Goal: Find specific page/section: Find specific page/section

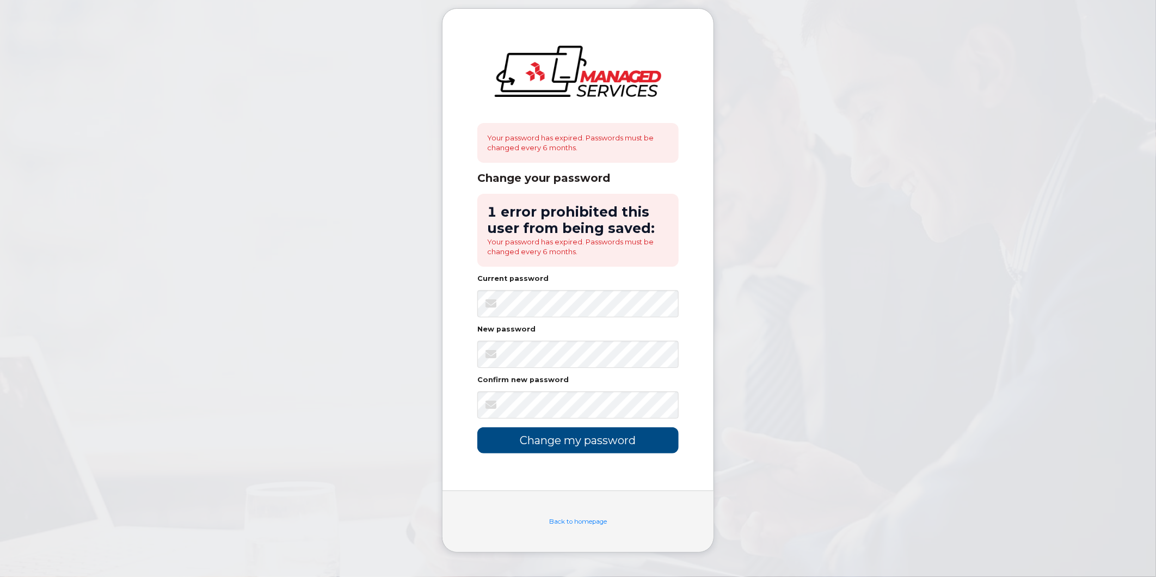
drag, startPoint x: 670, startPoint y: 65, endPoint x: 670, endPoint y: 79, distance: 14.2
click at [670, 66] on div at bounding box center [577, 84] width 201 height 77
click at [556, 439] on input "Change my password" at bounding box center [577, 440] width 201 height 26
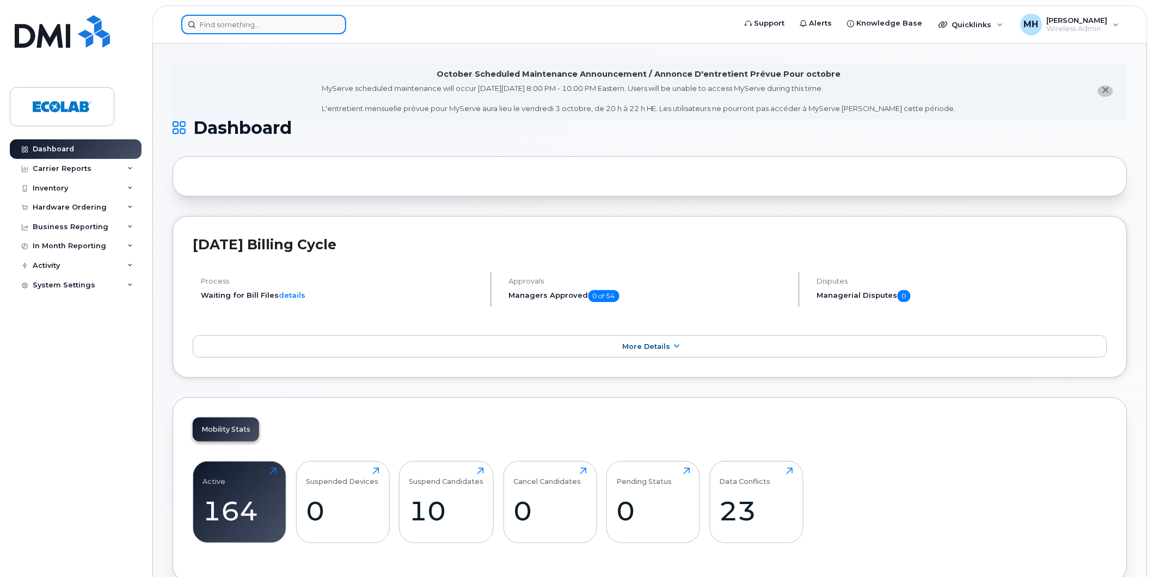
click at [224, 24] on input at bounding box center [263, 25] width 165 height 20
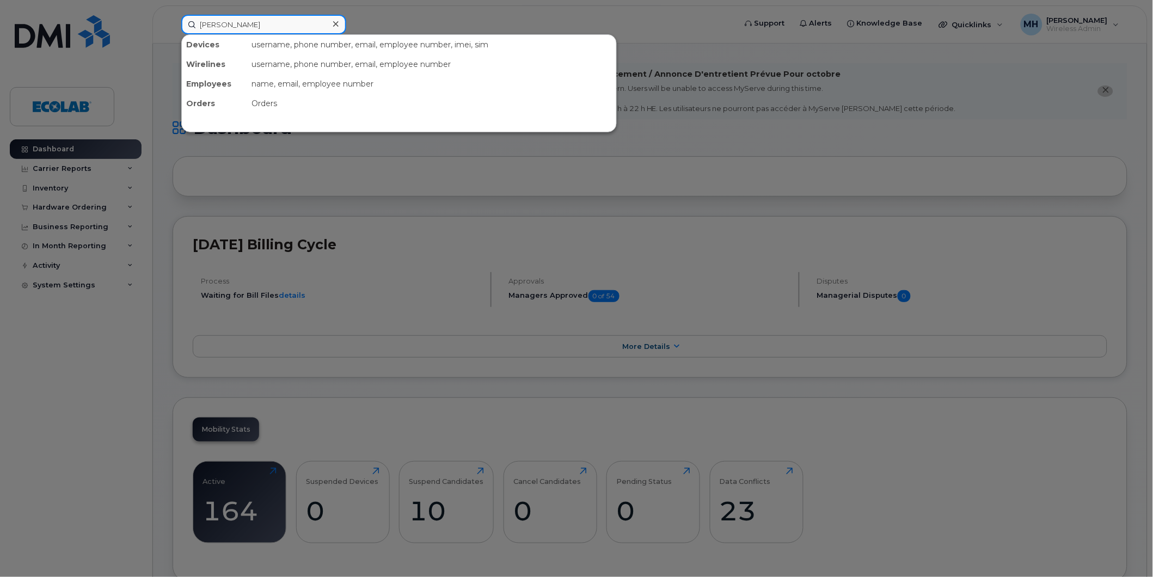
type input "darlene"
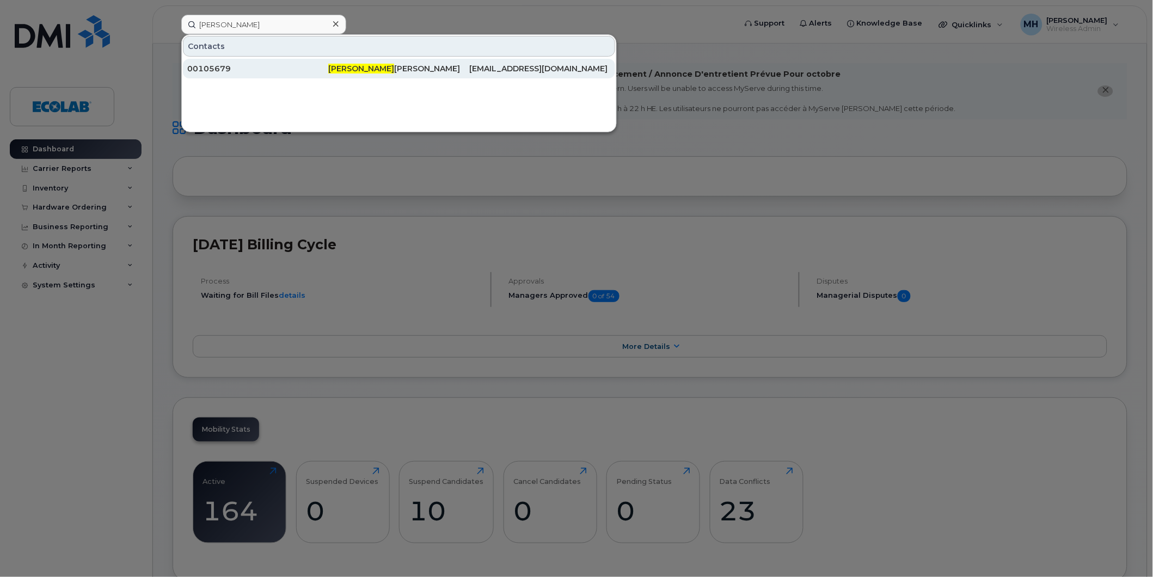
click at [211, 67] on div "00105679" at bounding box center [257, 68] width 141 height 11
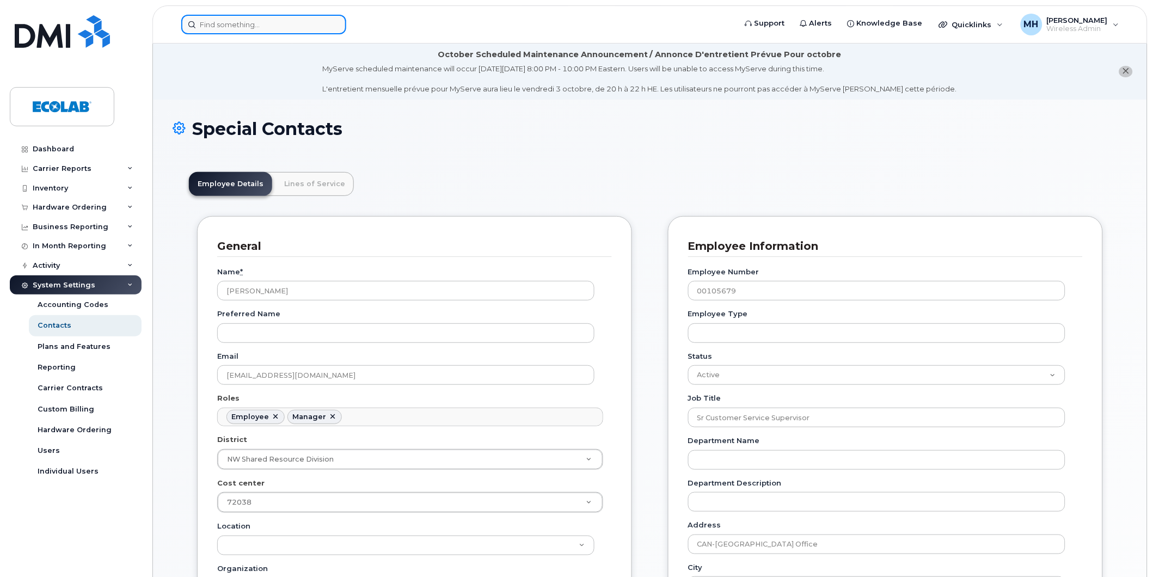
click at [259, 22] on input at bounding box center [263, 25] width 165 height 20
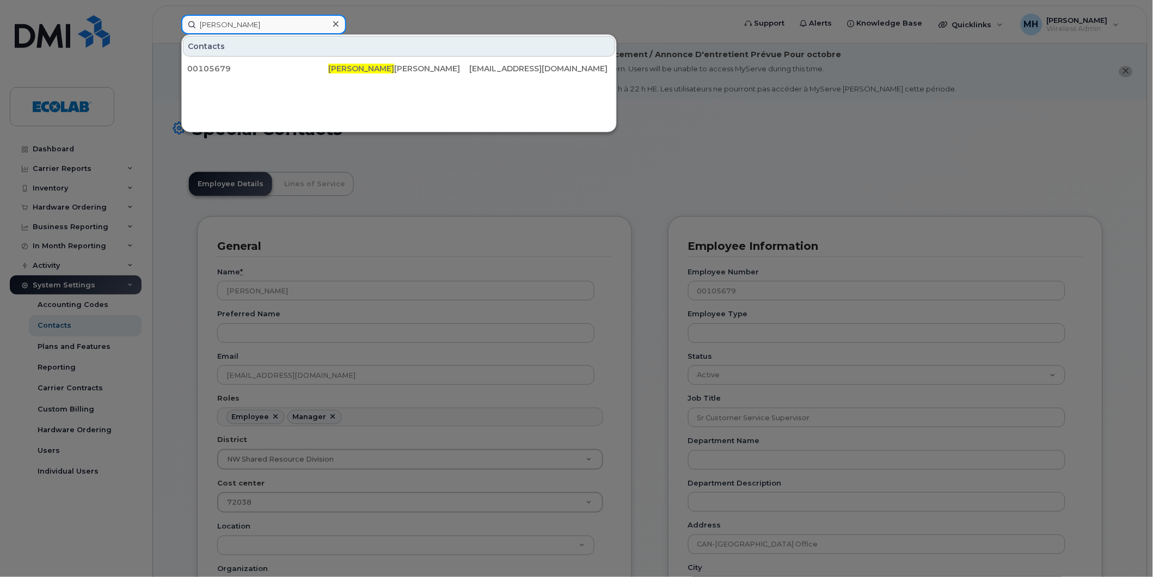
type input "darlene"
click at [220, 65] on div "00105679" at bounding box center [257, 68] width 141 height 11
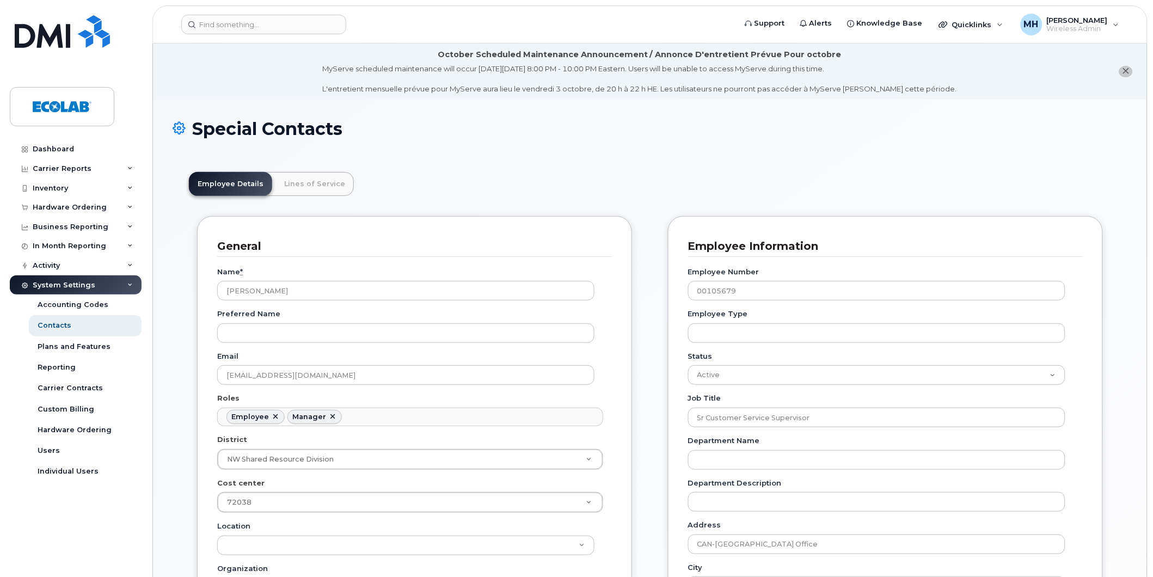
scroll to position [33, 0]
click at [234, 28] on input at bounding box center [263, 25] width 165 height 20
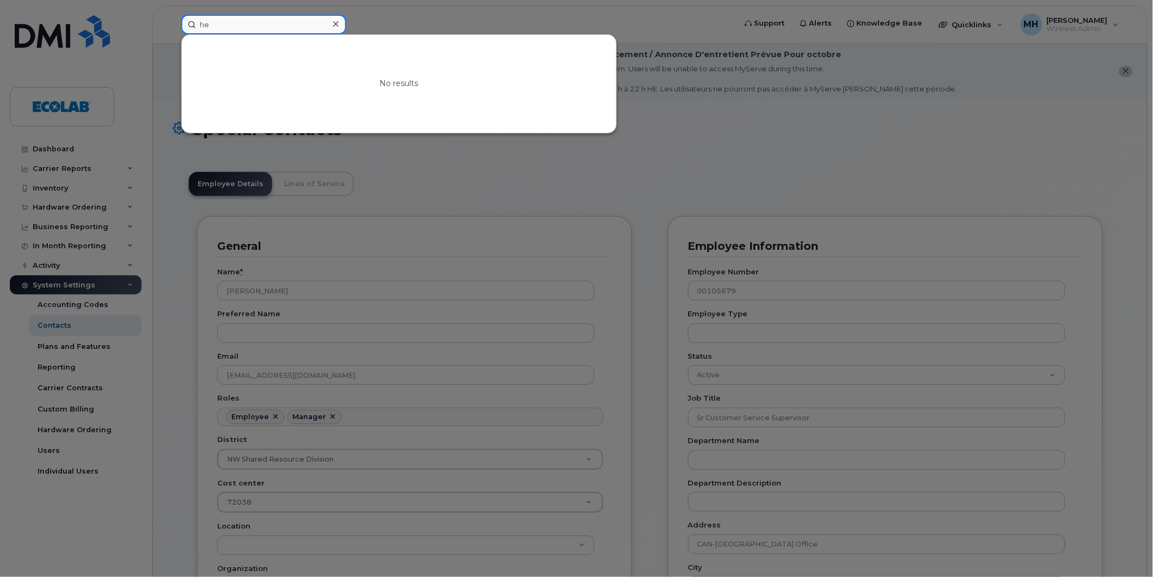
type input "h"
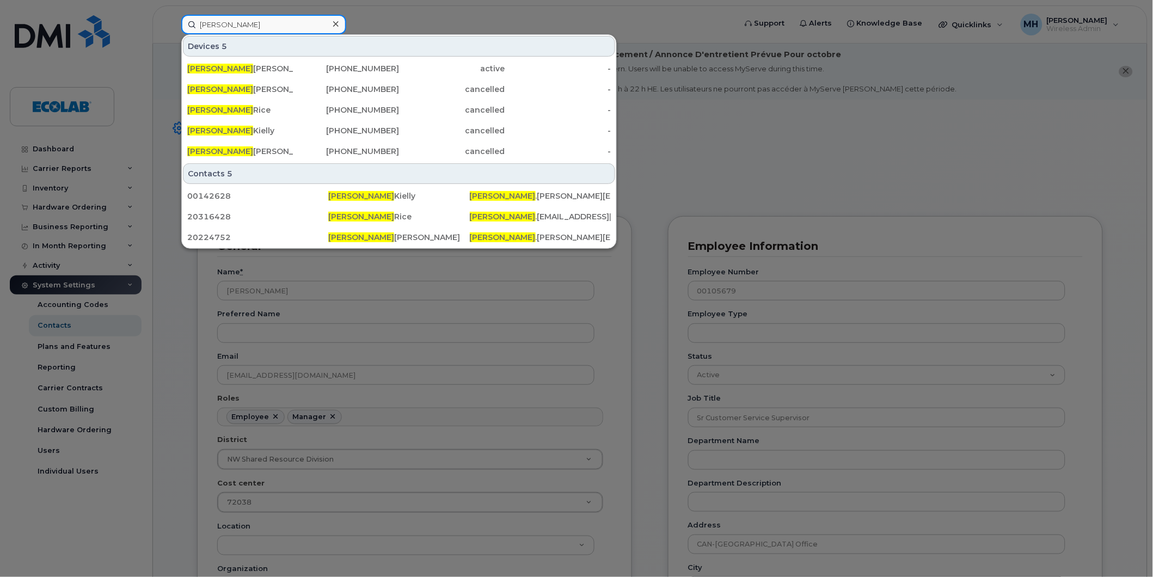
type input "nicole"
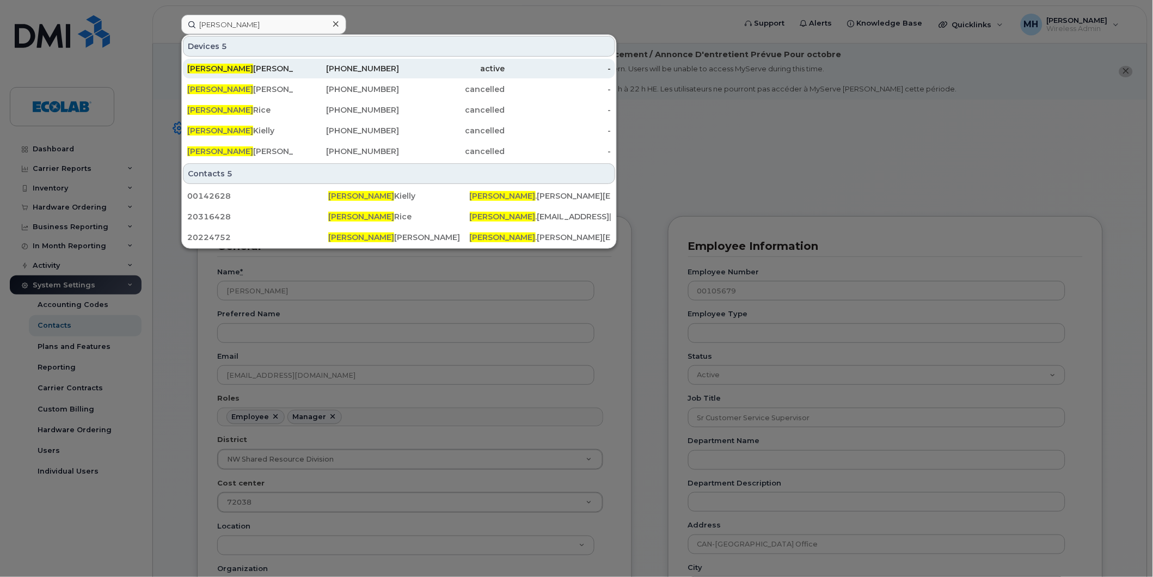
click at [273, 64] on div "Nicole Santer" at bounding box center [240, 68] width 106 height 11
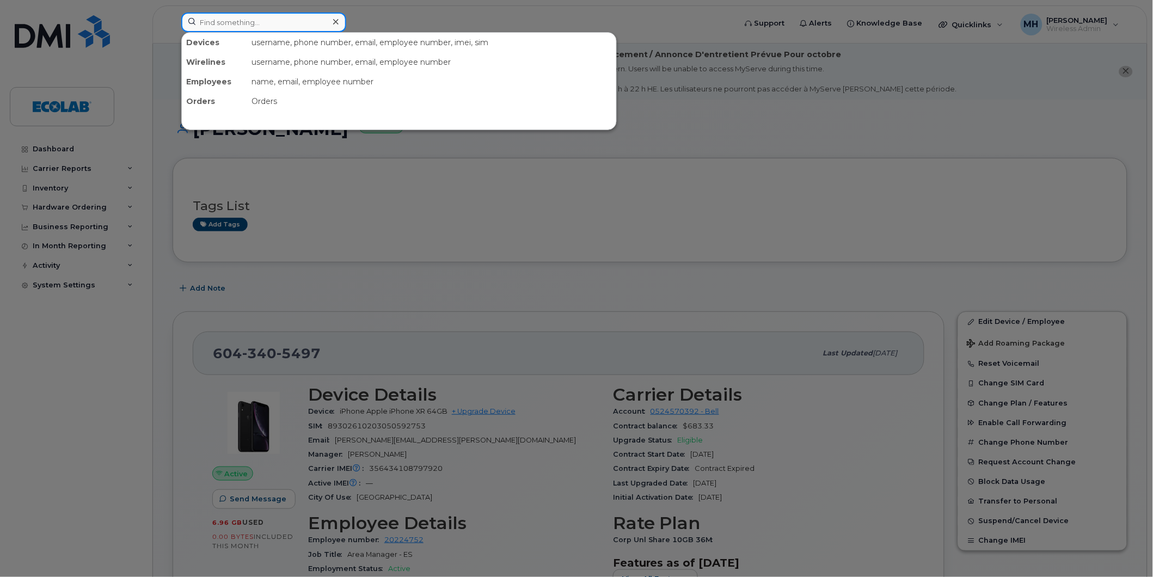
click at [232, 21] on input at bounding box center [263, 23] width 165 height 20
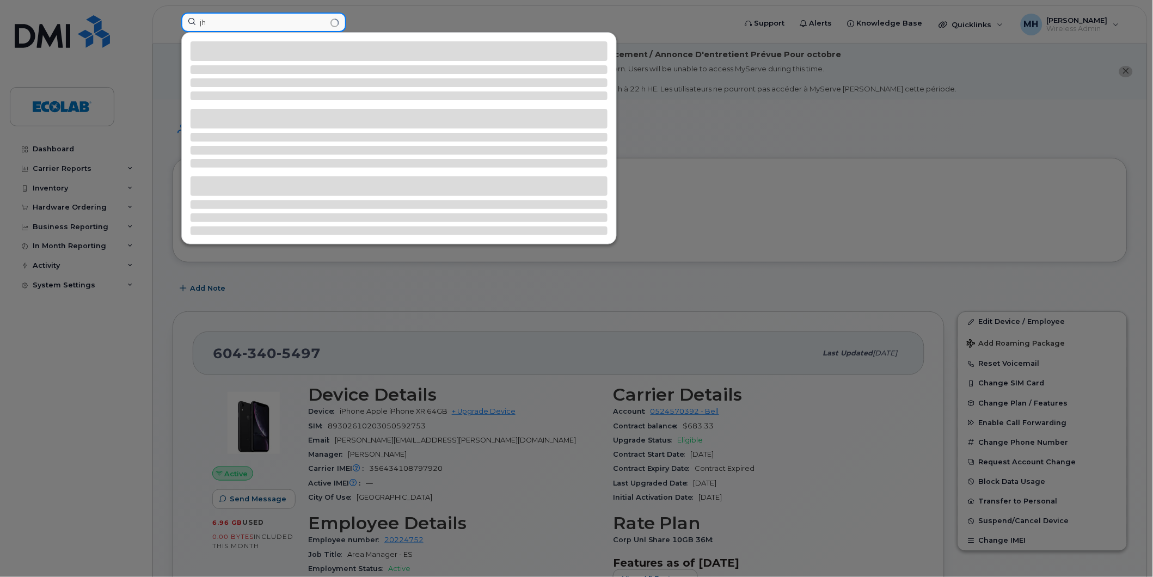
type input "j"
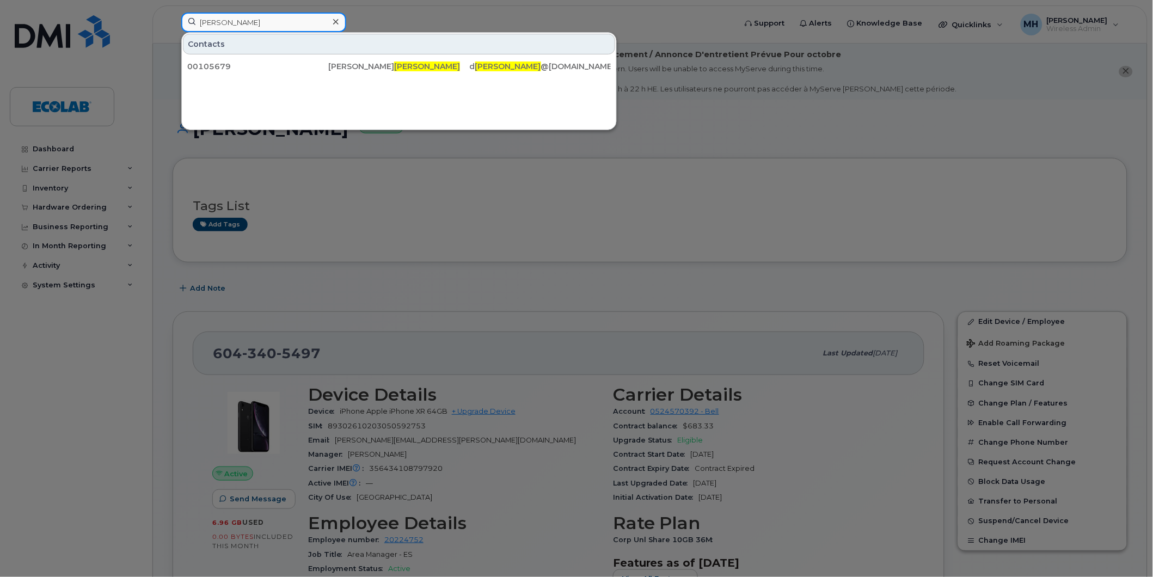
type input "[PERSON_NAME]"
click at [508, 14] on div at bounding box center [576, 288] width 1153 height 577
